Goal: Task Accomplishment & Management: Manage account settings

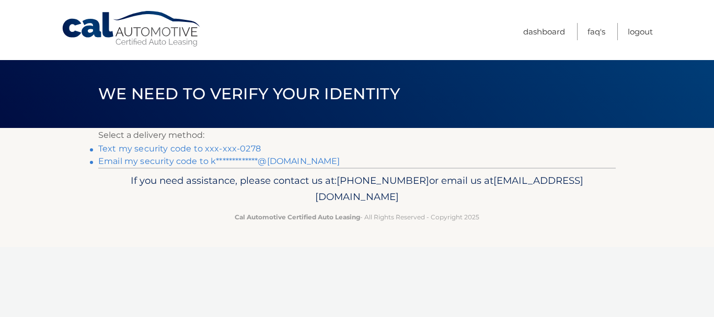
click at [251, 149] on link "Text my security code to xxx-xxx-0278" at bounding box center [179, 149] width 163 height 10
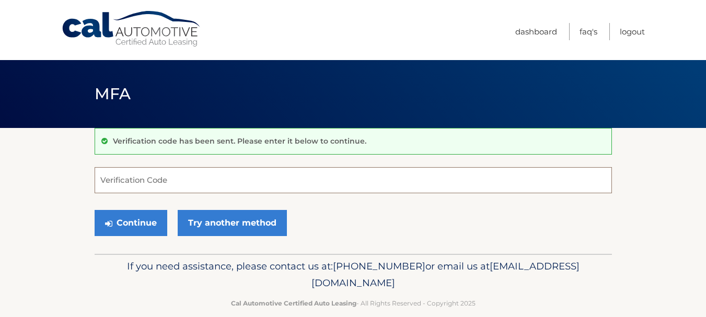
click at [253, 172] on input "Verification Code" at bounding box center [353, 180] width 517 height 26
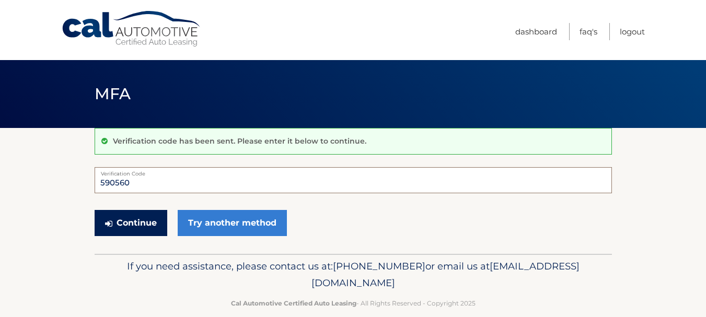
type input "590560"
click at [122, 229] on button "Continue" at bounding box center [131, 223] width 73 height 26
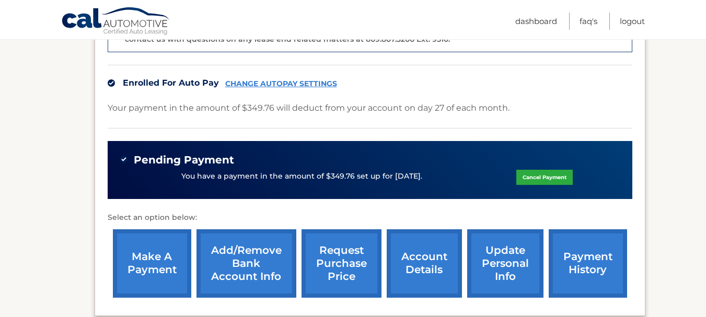
scroll to position [317, 0]
click at [296, 79] on link "CHANGE AUTOPAY SETTINGS" at bounding box center [281, 83] width 112 height 9
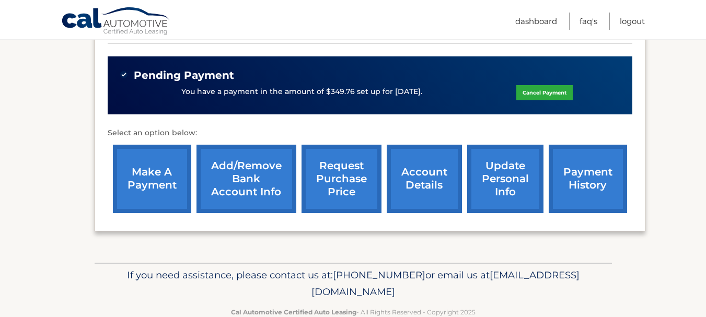
scroll to position [411, 0]
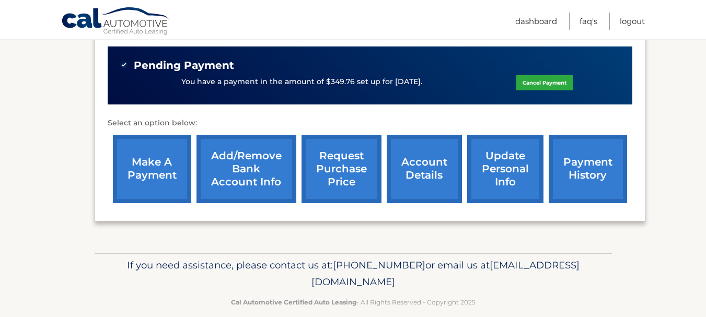
click at [422, 156] on link "account details" at bounding box center [424, 169] width 75 height 68
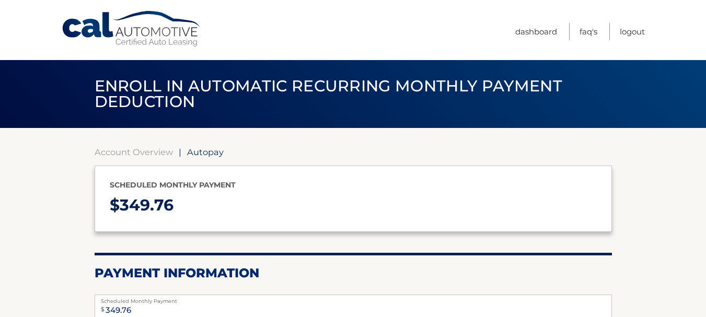
select select "ZTdjYWJjZTktM2M4Mi00ZTJjLWIyZGItODAwNGY4NmQwODQ2"
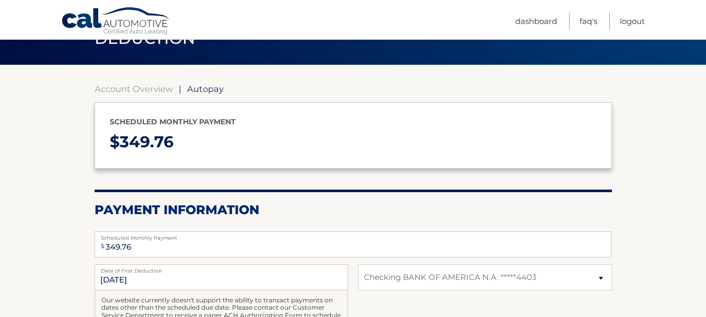
scroll to position [63, 0]
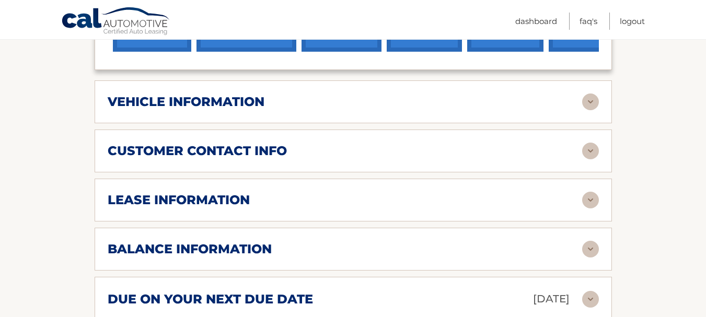
scroll to position [512, 0]
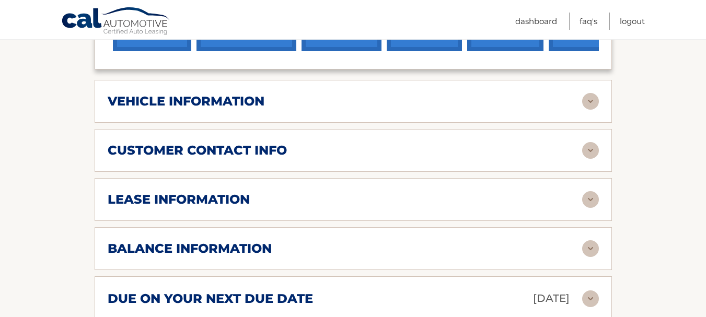
click at [588, 191] on img at bounding box center [590, 199] width 17 height 17
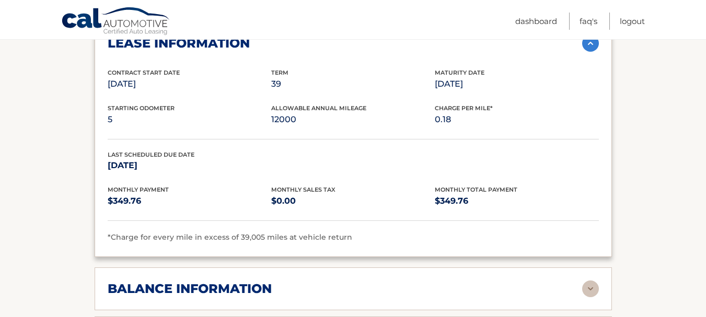
scroll to position [833, 0]
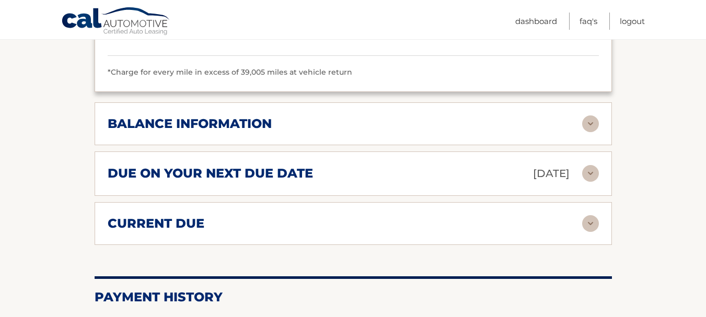
click at [583, 115] on img at bounding box center [590, 123] width 17 height 17
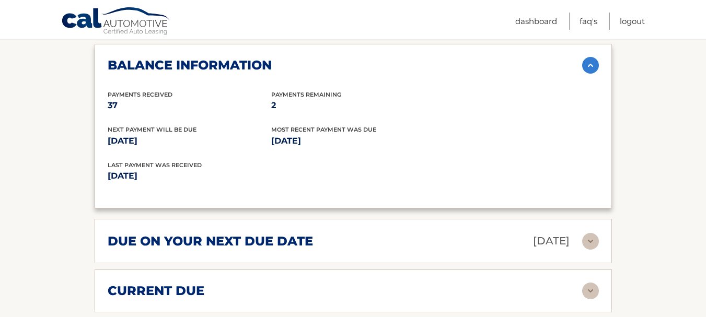
scroll to position [893, 0]
click at [597, 233] on img at bounding box center [590, 241] width 17 height 17
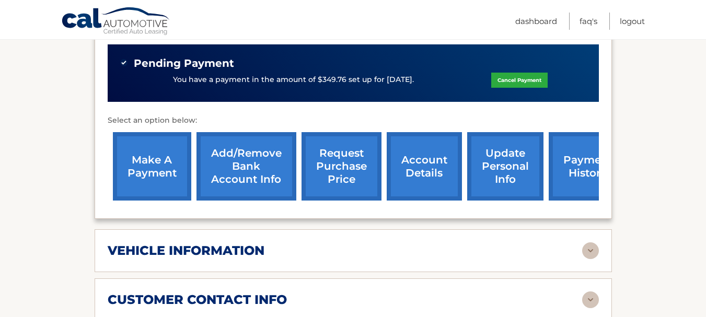
scroll to position [354, 0]
